Goal: Task Accomplishment & Management: Use online tool/utility

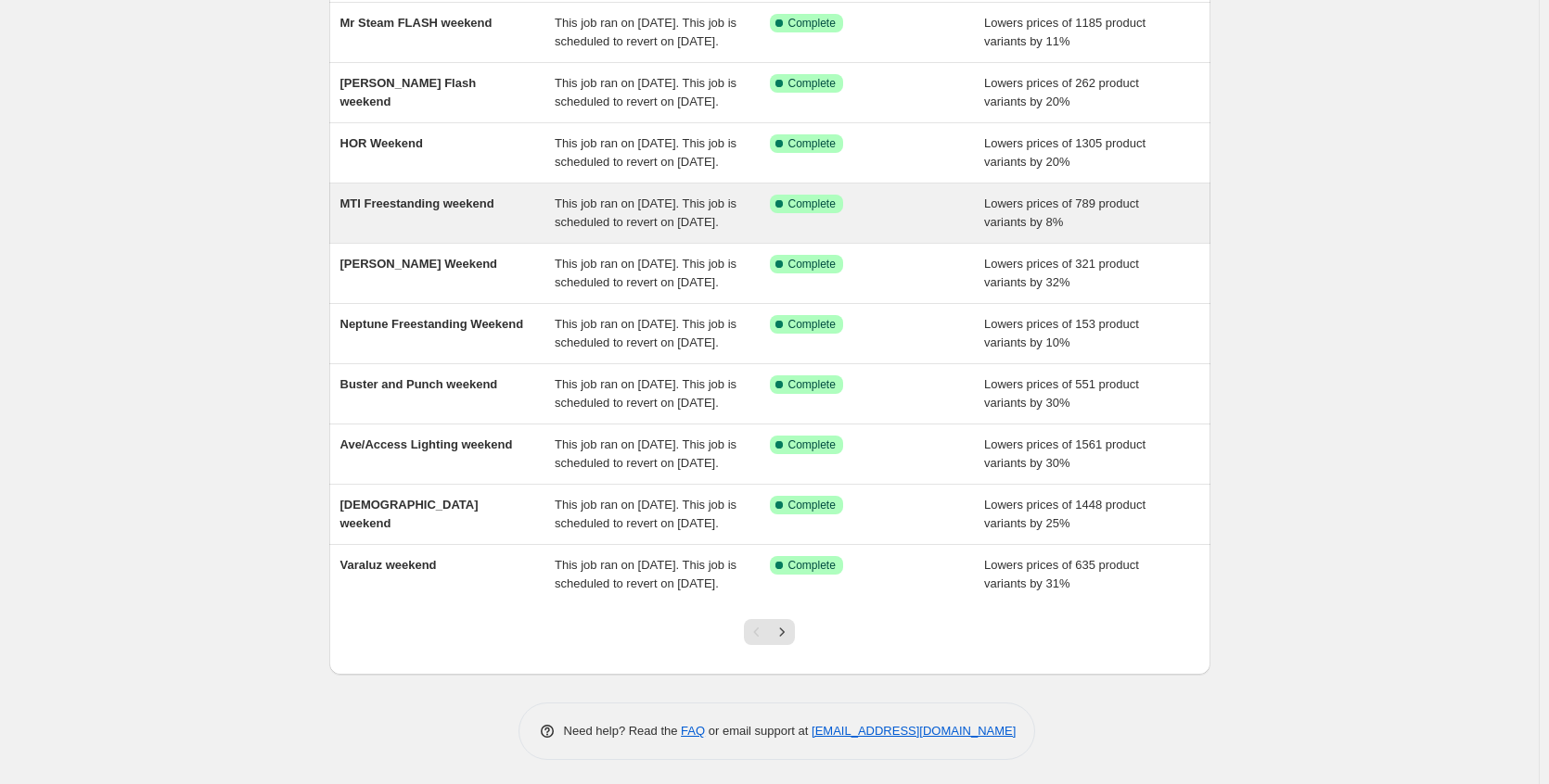
scroll to position [356, 0]
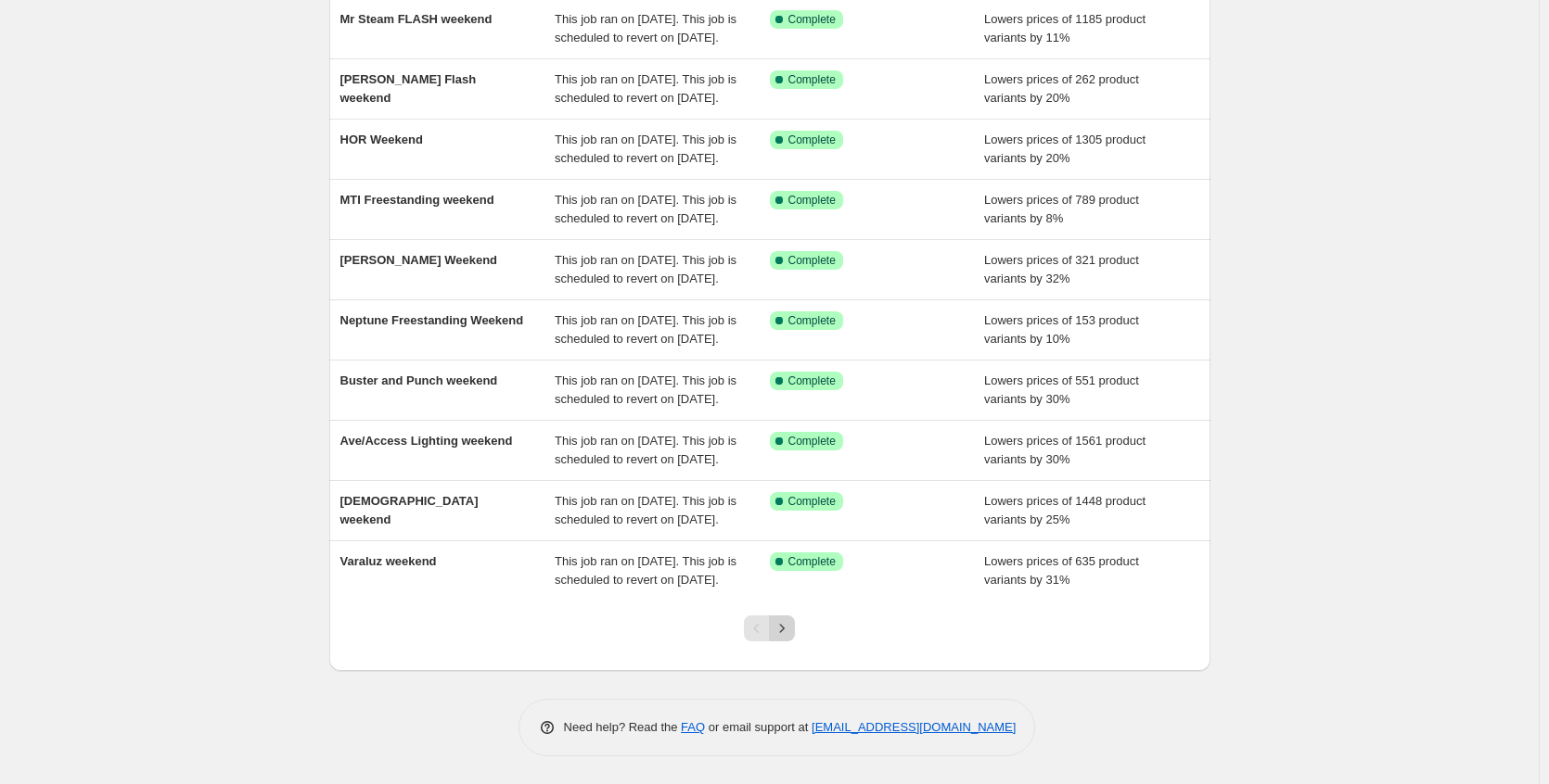
click at [784, 628] on icon "Next" at bounding box center [781, 628] width 5 height 8
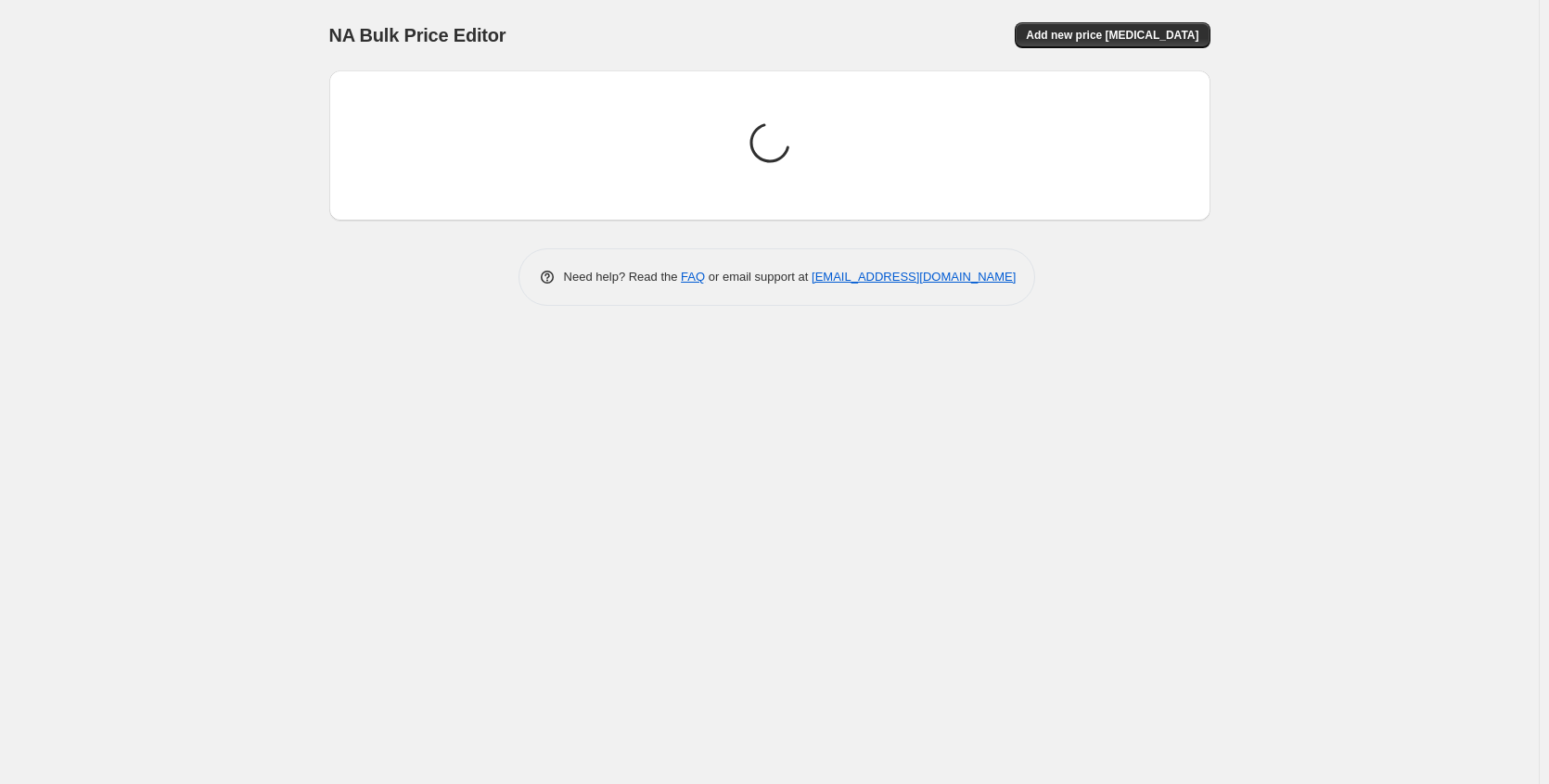
scroll to position [0, 0]
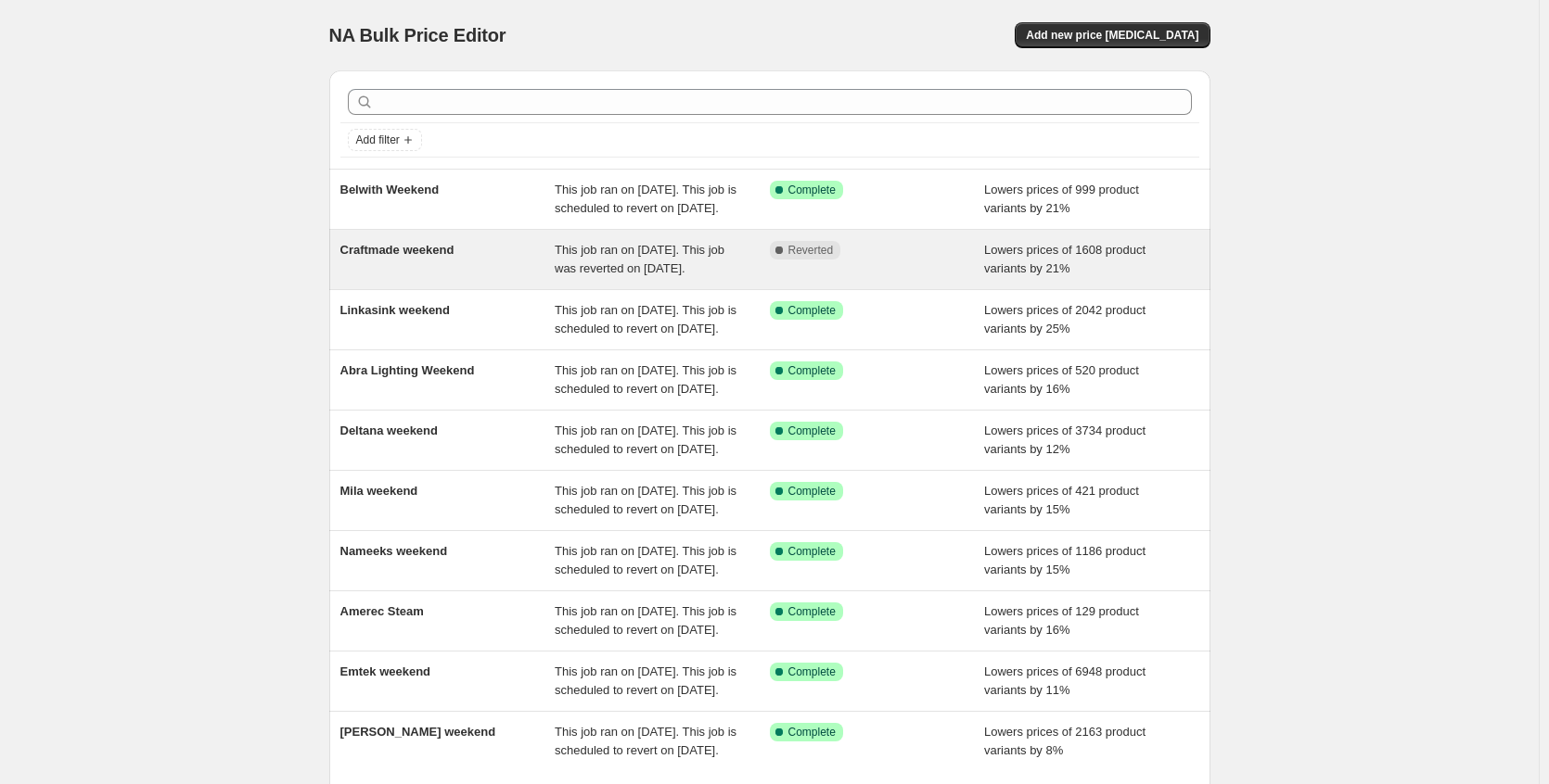
click at [513, 278] on div "Craftmade weekend" at bounding box center [447, 260] width 215 height 37
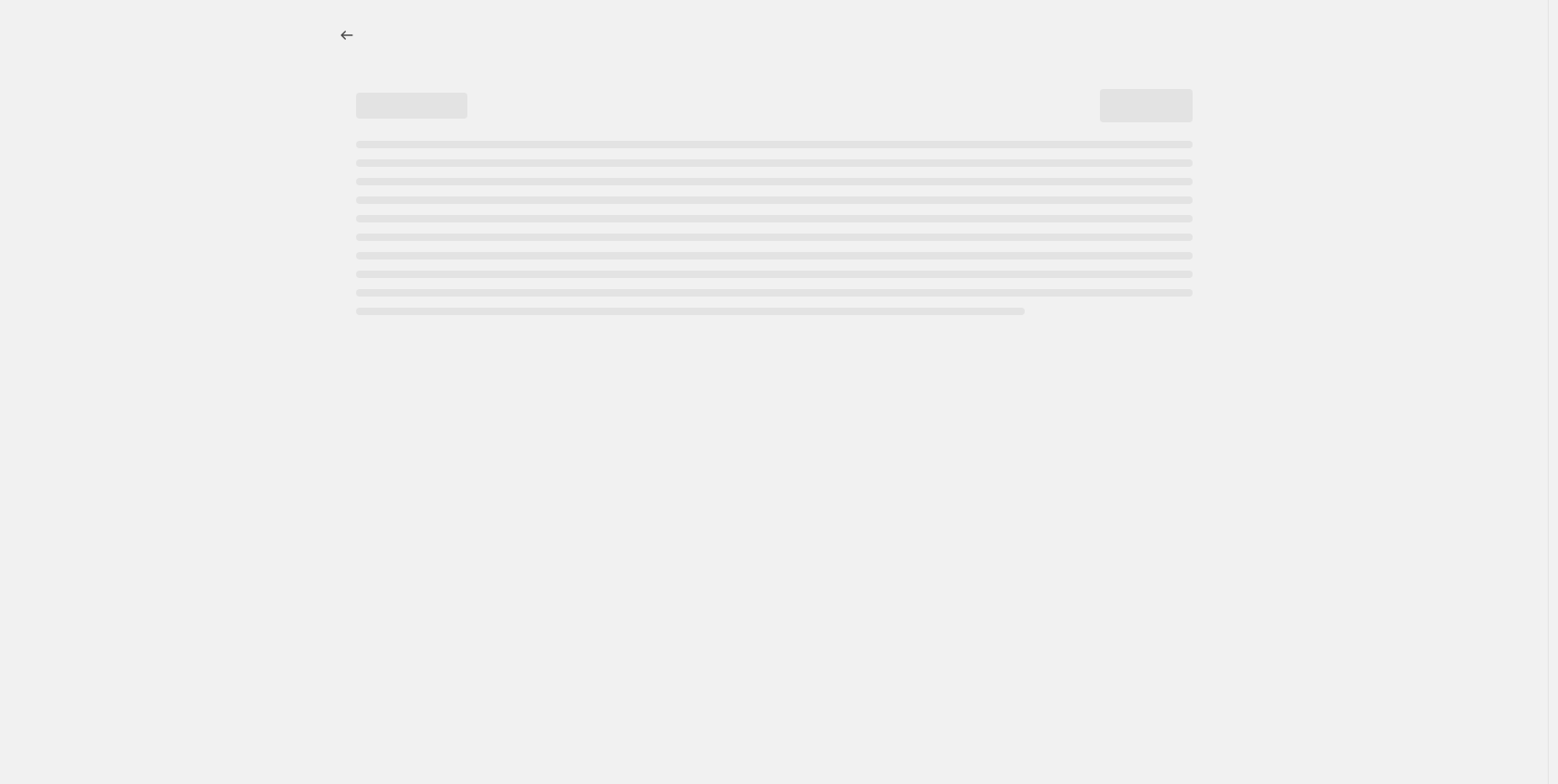
select select "percentage"
select select "no_change"
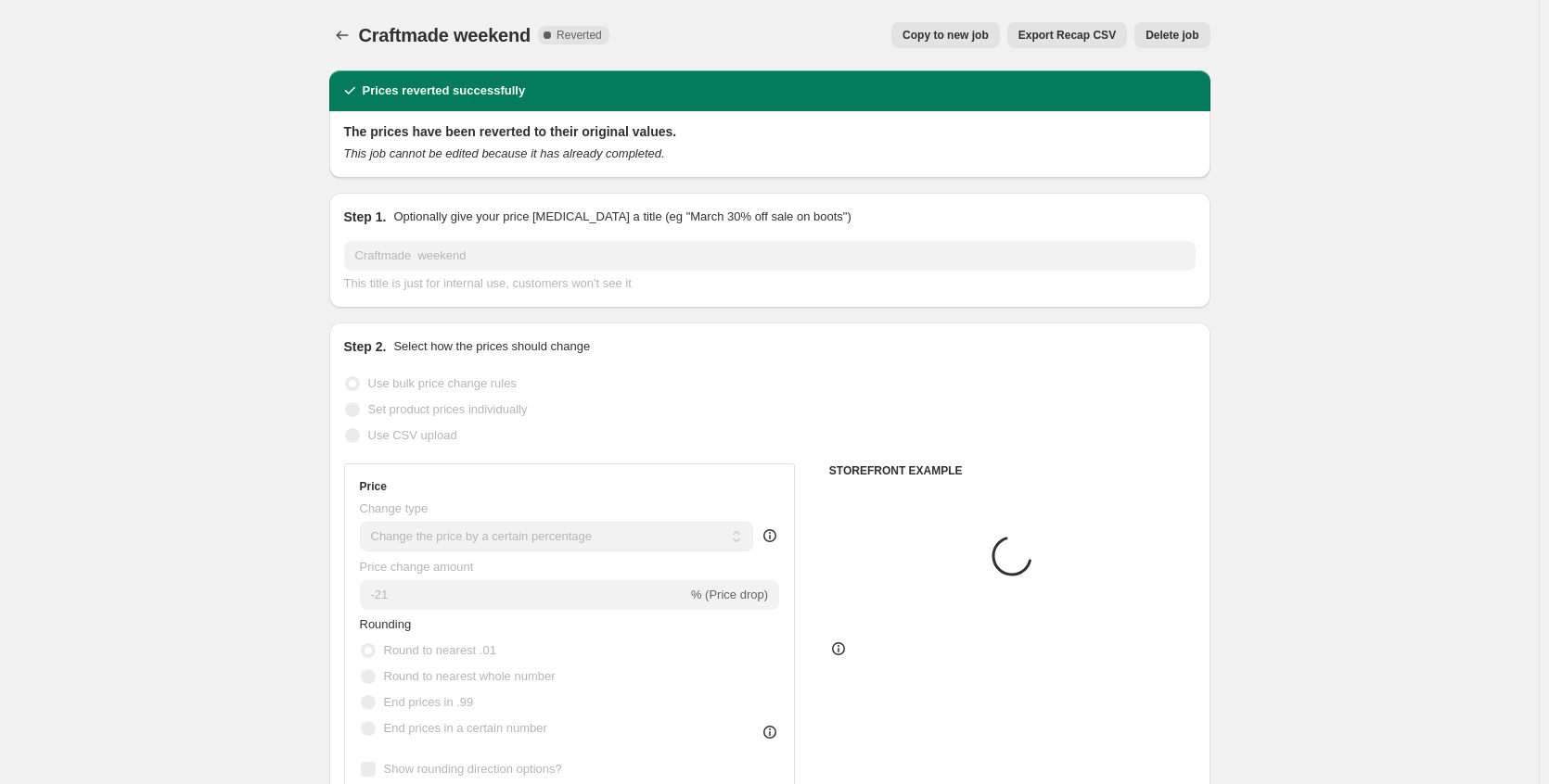
select select "collection"
click at [936, 37] on span "Copy to new job" at bounding box center [945, 35] width 87 height 15
select select "percentage"
select select "no_change"
select select "collection"
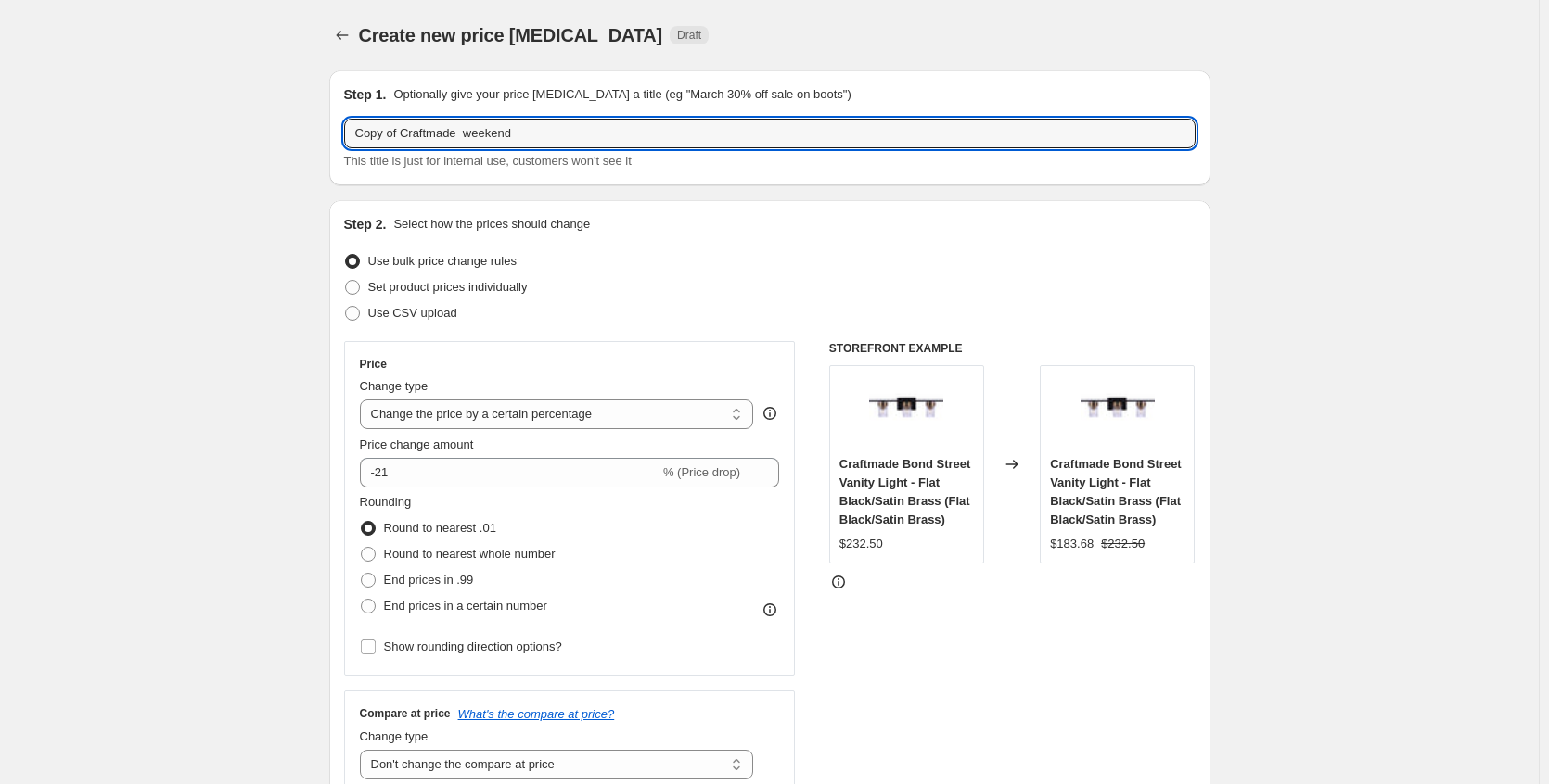
drag, startPoint x: 408, startPoint y: 137, endPoint x: 255, endPoint y: 155, distance: 154.1
type input "Craftmade MAP HOLIDAY week"
click at [432, 472] on input "-21" at bounding box center [510, 473] width 300 height 30
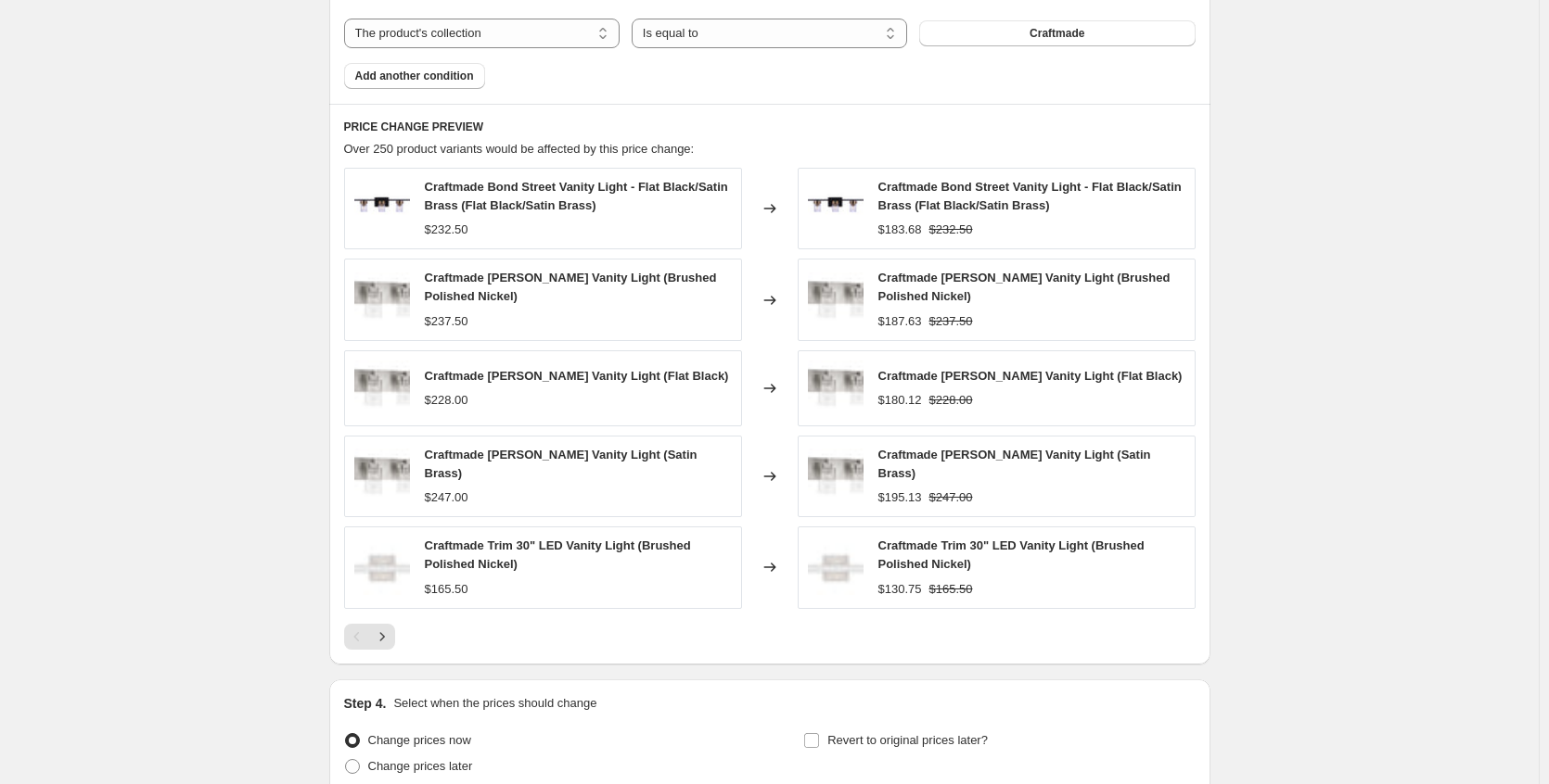
scroll to position [1295, 0]
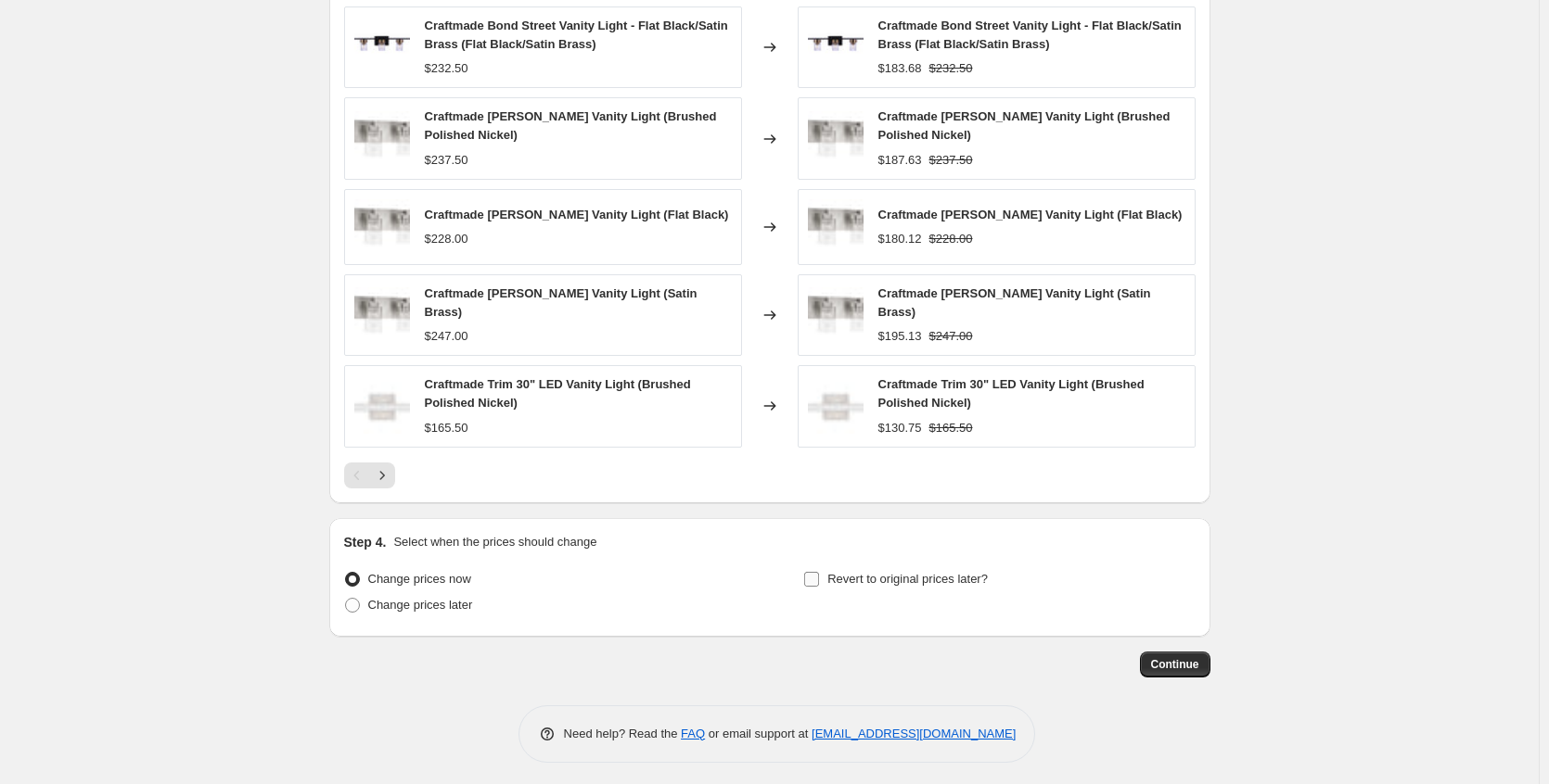
type input "-25"
click at [889, 572] on span "Revert to original prices later?" at bounding box center [907, 578] width 160 height 14
click at [819, 572] on input "Revert to original prices later?" at bounding box center [811, 579] width 15 height 15
checkbox input "true"
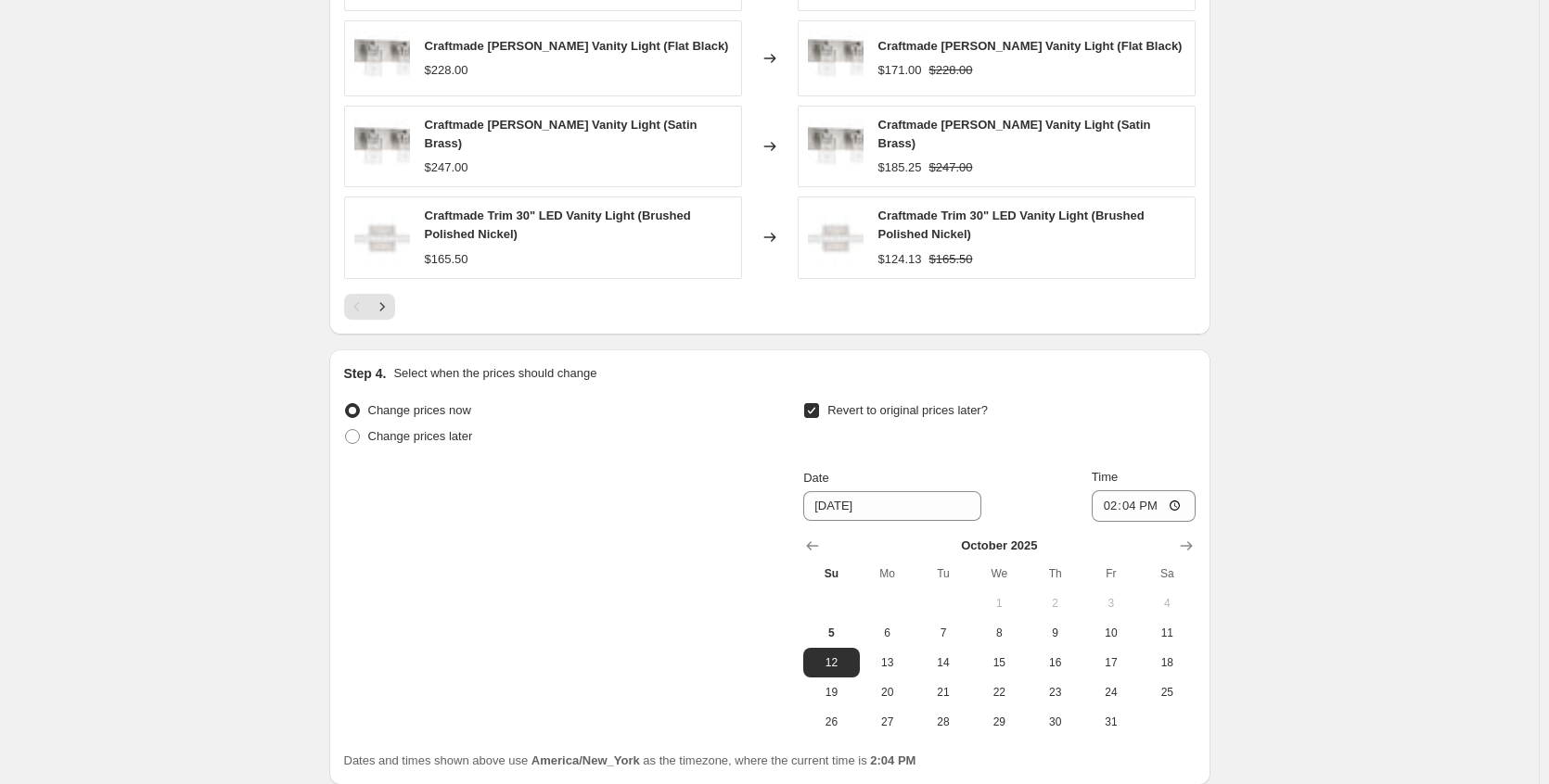
scroll to position [1612, 0]
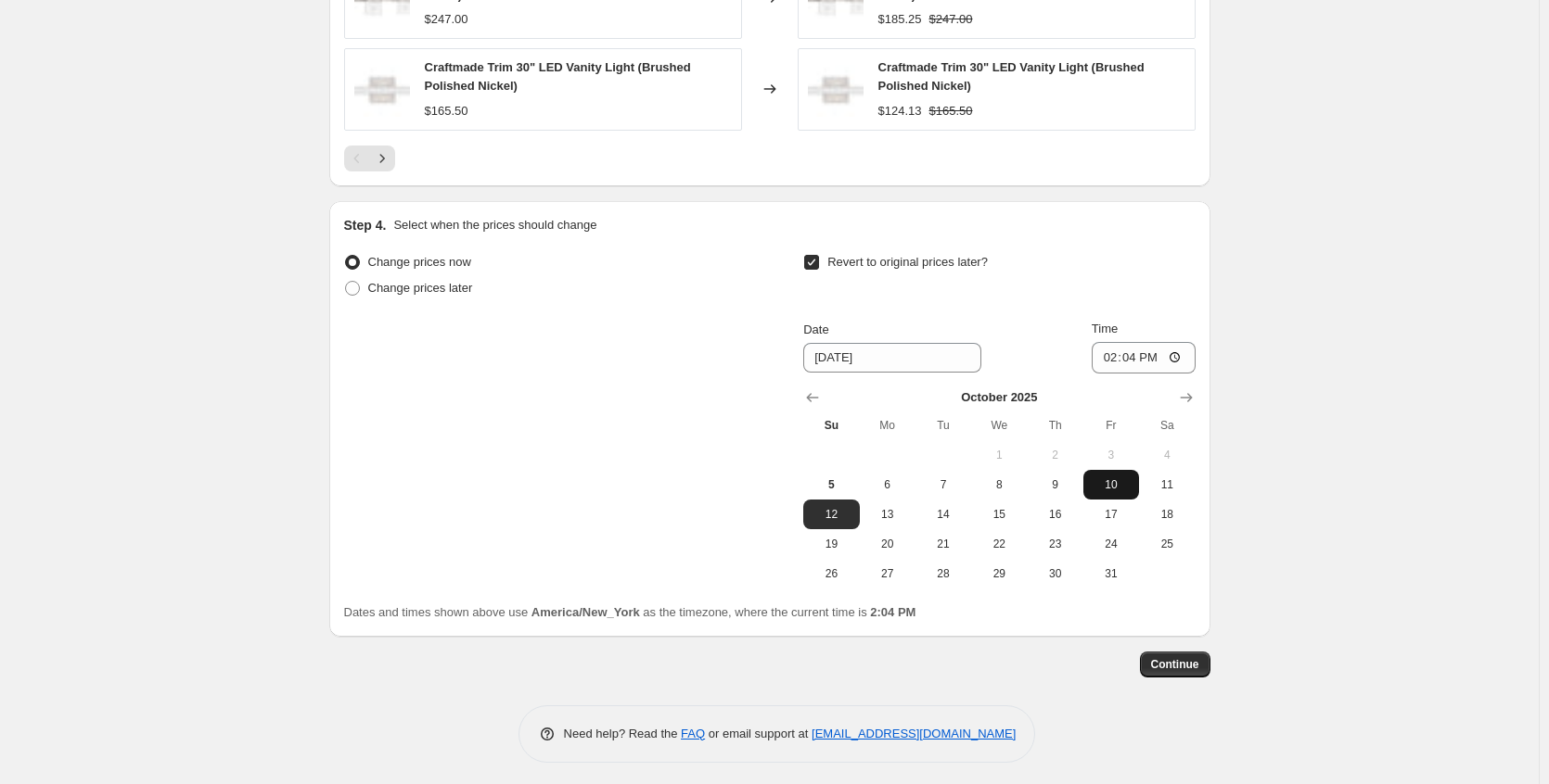
click at [1114, 484] on span "10" at bounding box center [1111, 485] width 41 height 15
type input "10/10/2025"
click at [1179, 346] on input "14:04" at bounding box center [1144, 358] width 104 height 32
type input "09:30"
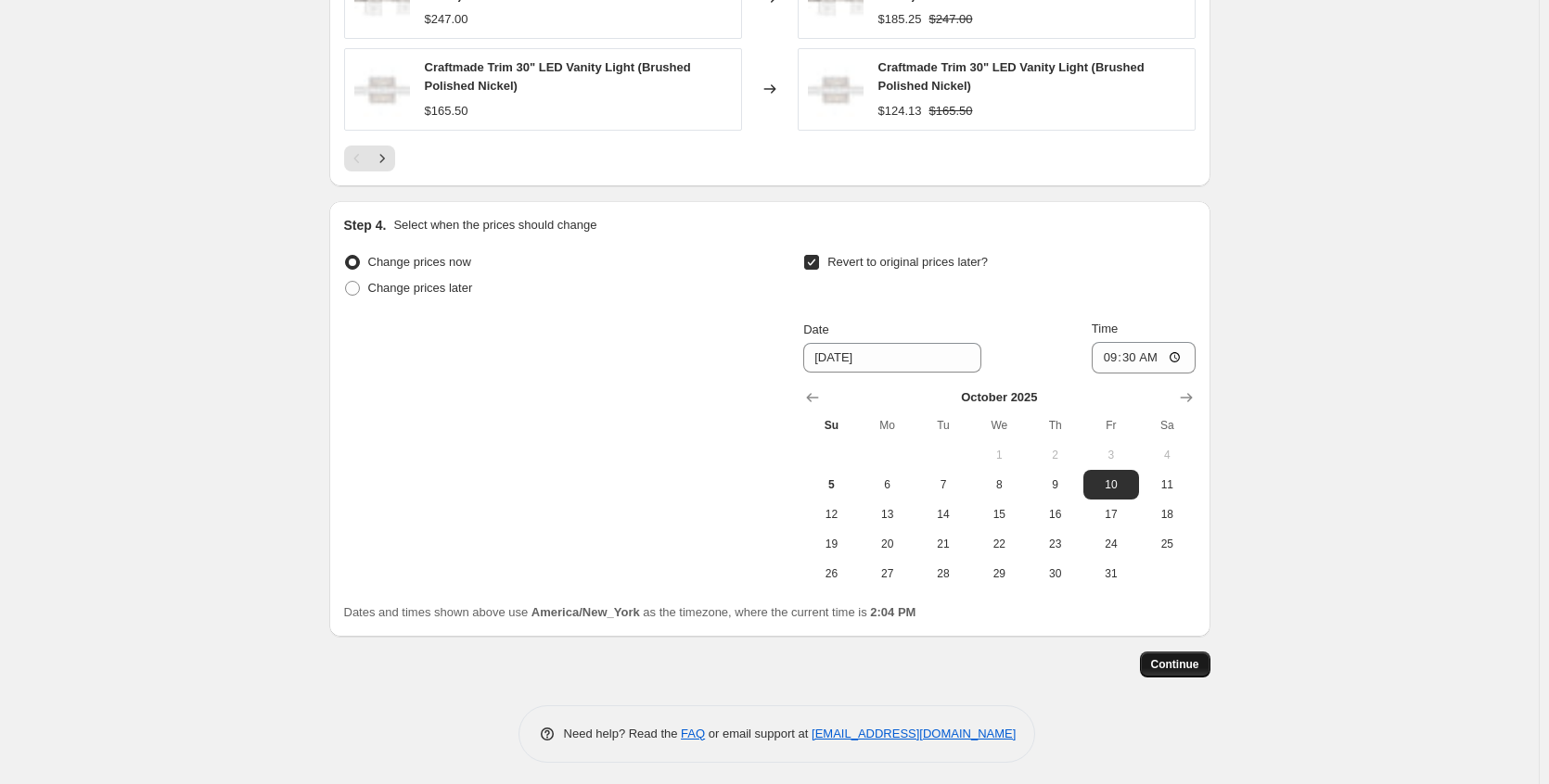
click at [1194, 657] on span "Continue" at bounding box center [1175, 665] width 48 height 15
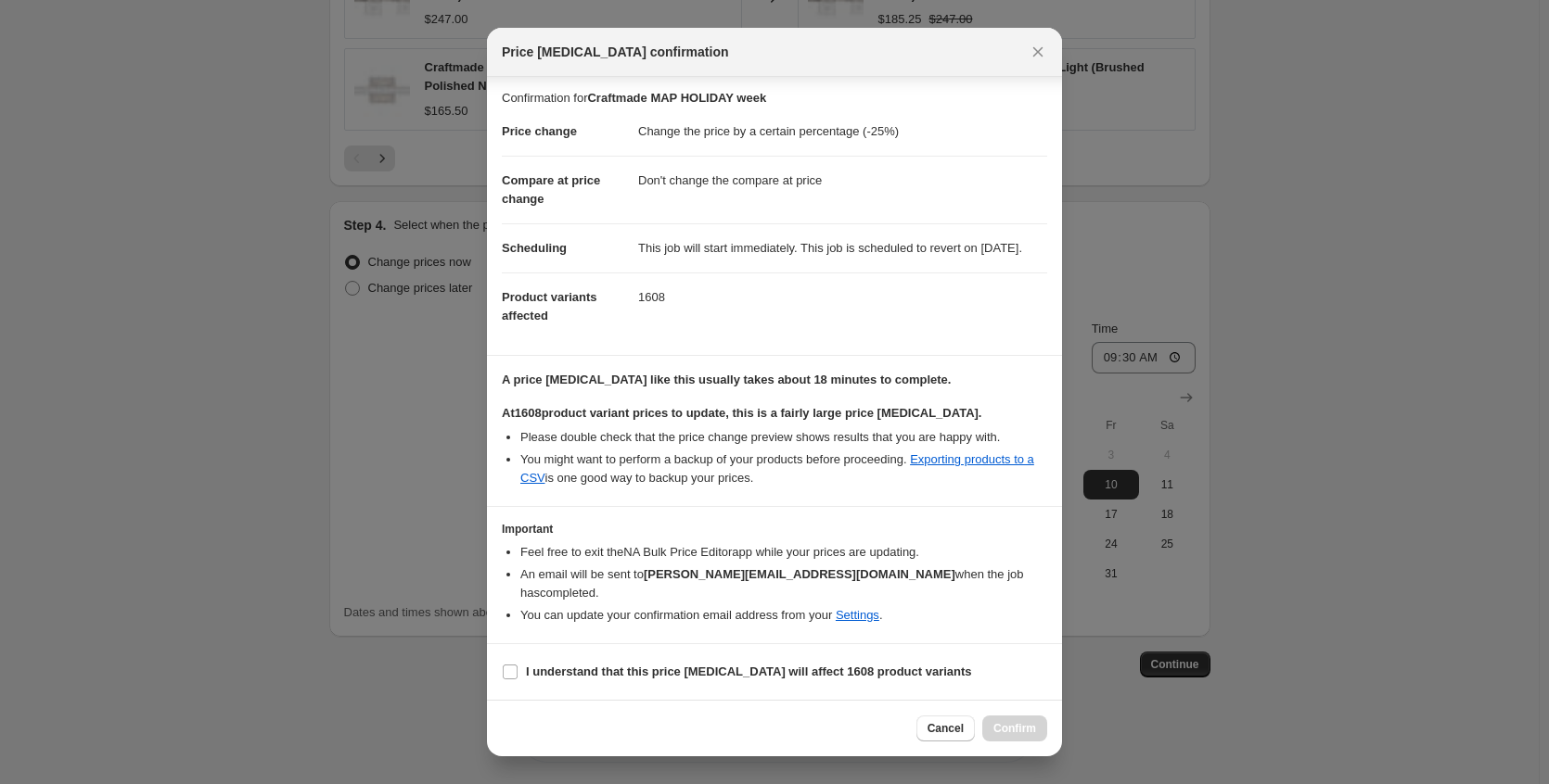
scroll to position [21, 0]
click at [682, 665] on b "I understand that this price change job will affect 1608 product variants" at bounding box center [749, 671] width 446 height 14
click at [518, 665] on input "I understand that this price change job will affect 1608 product variants" at bounding box center [510, 672] width 15 height 15
checkbox input "true"
click at [1010, 735] on span "Confirm" at bounding box center [1014, 729] width 43 height 15
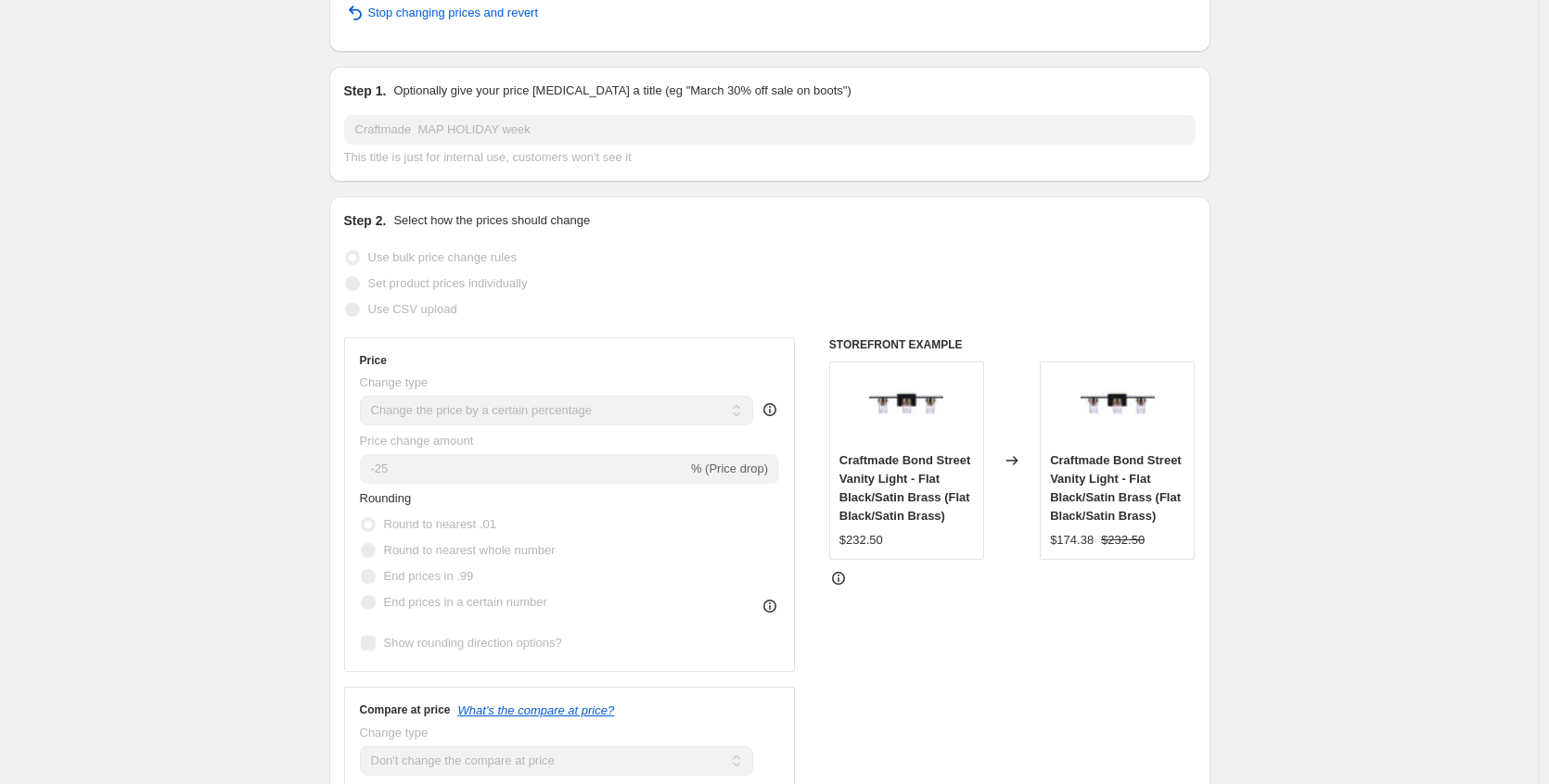
scroll to position [48, 0]
